Goal: Task Accomplishment & Management: Complete application form

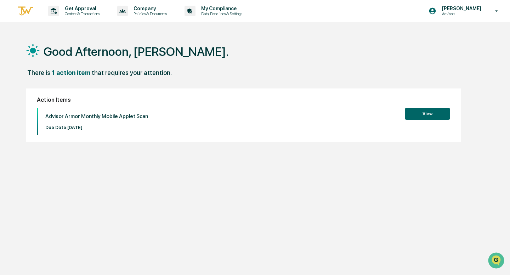
click at [418, 111] on button "View" at bounding box center [427, 114] width 45 height 12
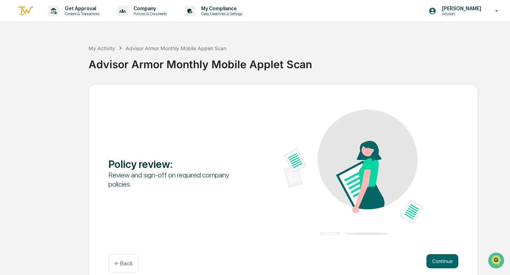
scroll to position [10, 0]
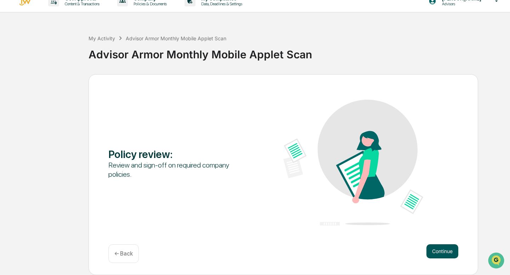
click at [443, 251] on button "Continue" at bounding box center [442, 252] width 32 height 14
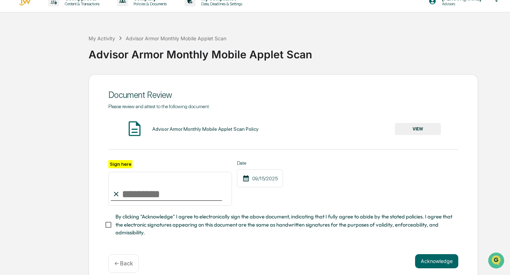
scroll to position [19, 0]
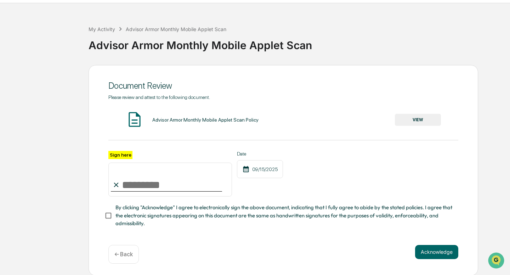
click at [414, 118] on button "VIEW" at bounding box center [418, 120] width 46 height 12
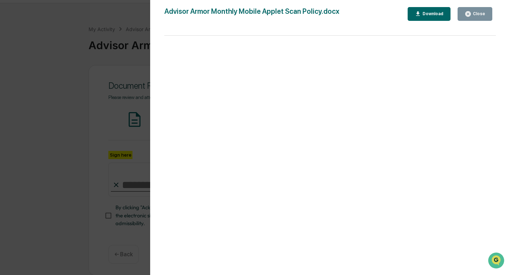
click at [481, 13] on div "Close" at bounding box center [478, 13] width 14 height 5
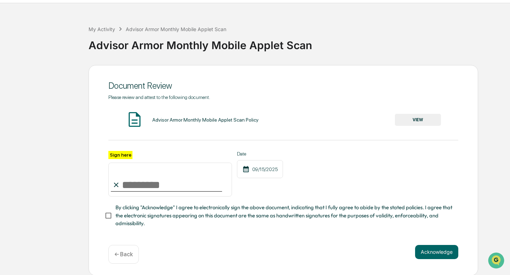
click at [143, 182] on input "Sign here" at bounding box center [170, 180] width 124 height 34
click at [145, 184] on input "******" at bounding box center [170, 180] width 124 height 34
type input "********"
click at [443, 252] on button "Acknowledge" at bounding box center [436, 252] width 43 height 14
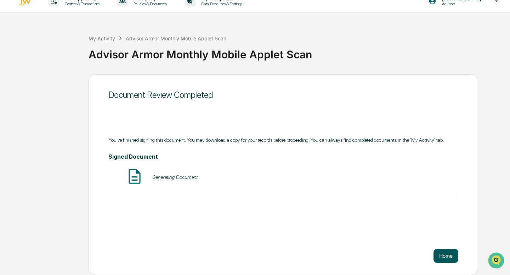
scroll to position [10, 0]
click at [444, 256] on button "Home" at bounding box center [445, 256] width 25 height 14
